Goal: Download file/media

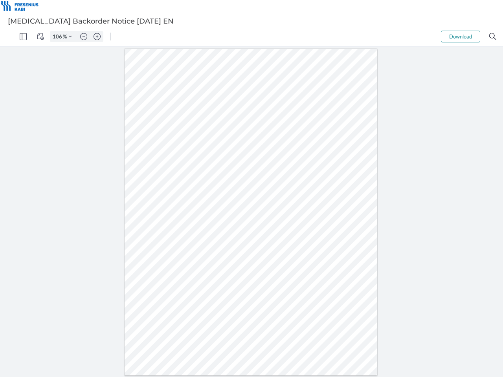
click at [23, 37] on img "Panel" at bounding box center [23, 36] width 7 height 7
click at [40, 37] on img "View Controls" at bounding box center [40, 36] width 7 height 7
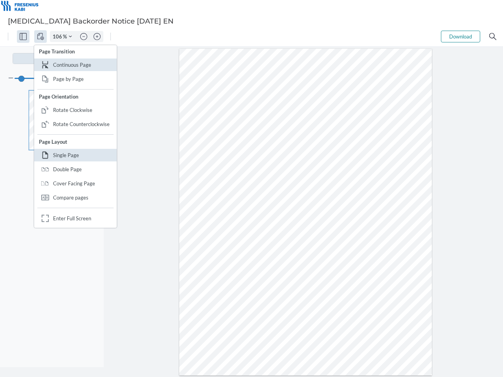
click at [59, 37] on input "106" at bounding box center [56, 36] width 13 height 7
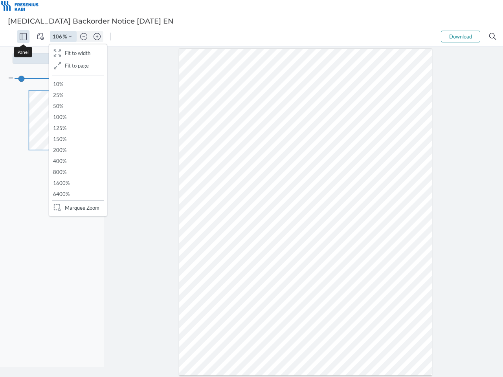
click at [70, 37] on img "Zoom Controls" at bounding box center [70, 36] width 3 height 3
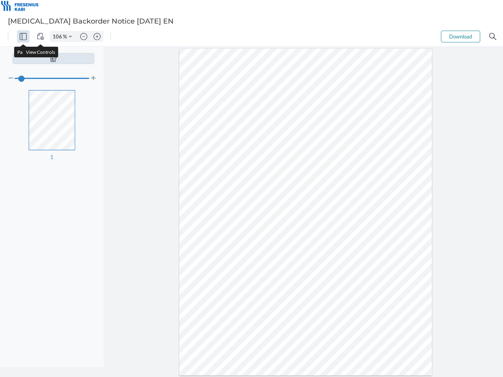
click at [84, 37] on img "Zoom out" at bounding box center [83, 36] width 7 height 7
click at [97, 37] on img "Zoom in" at bounding box center [97, 36] width 7 height 7
type input "106"
click at [460, 37] on button "Download" at bounding box center [460, 37] width 39 height 12
click at [493, 37] on img "Search" at bounding box center [492, 36] width 7 height 7
